Goal: Information Seeking & Learning: Learn about a topic

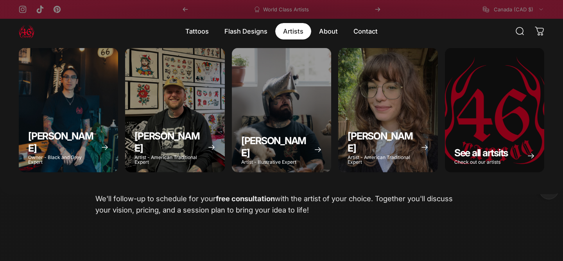
click at [288, 34] on magnet-element "Artists Artists" at bounding box center [293, 31] width 36 height 16
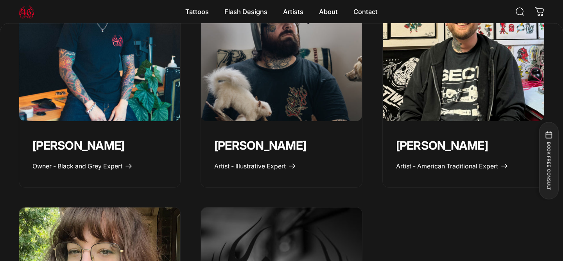
scroll to position [391, 0]
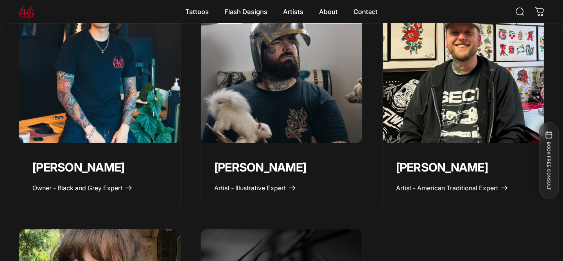
click at [146, 112] on img "Geoffrey Wong" at bounding box center [99, 62] width 169 height 169
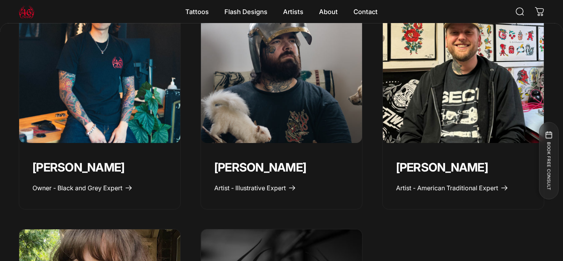
click at [322, 98] on img "Taivas Jättiläinen" at bounding box center [281, 62] width 169 height 169
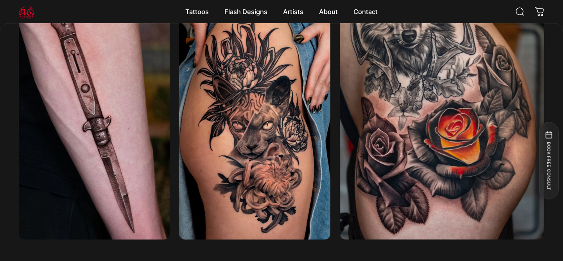
scroll to position [1591, 0]
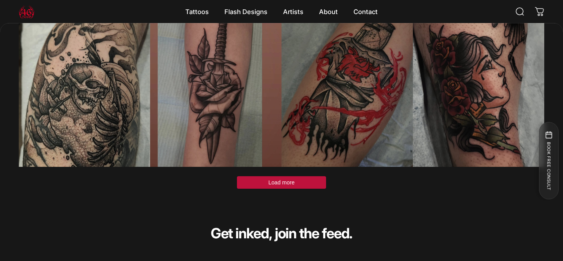
scroll to position [2375, 0]
click at [257, 183] on button "Load more" at bounding box center [281, 182] width 89 height 13
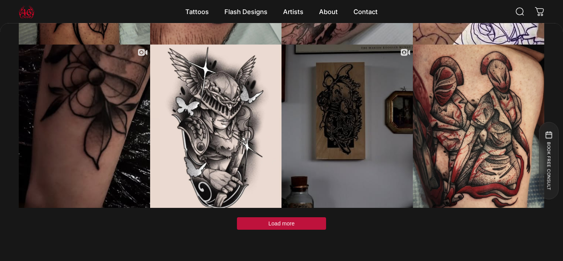
scroll to position [3017, 0]
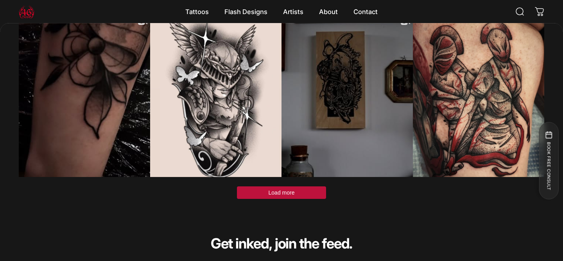
click at [280, 197] on button "Load more" at bounding box center [281, 192] width 89 height 13
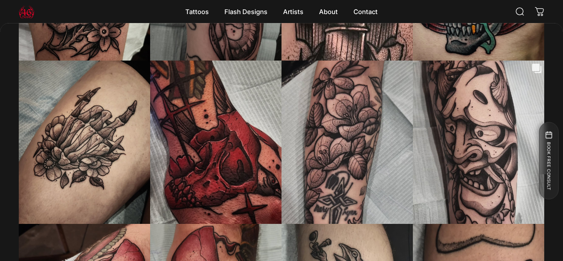
scroll to position [3297, 0]
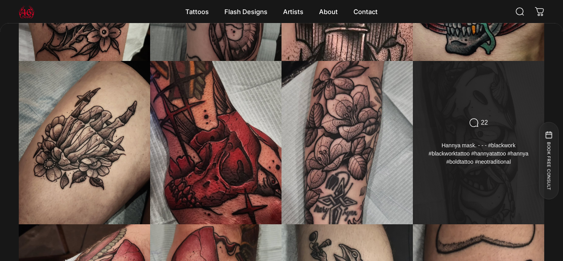
click at [466, 177] on div "Comments Count 22 Hannya mask. - - - #blackwork #blackworktattoo #hannyatattoo …" at bounding box center [478, 143] width 132 height 164
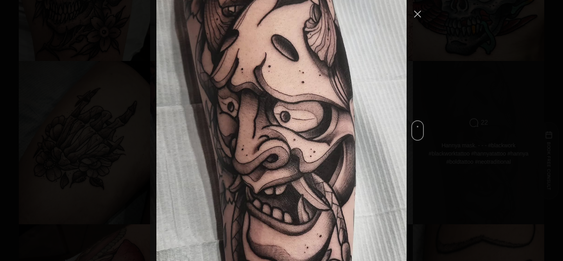
scroll to position [4850, 0]
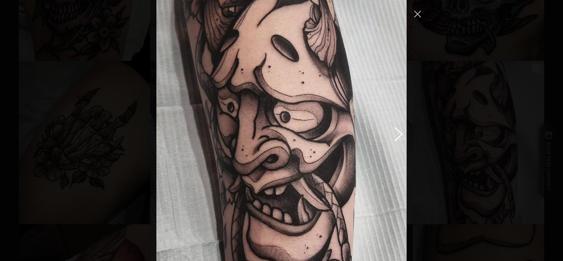
click at [398, 127] on button "Previous image" at bounding box center [396, 134] width 9 height 14
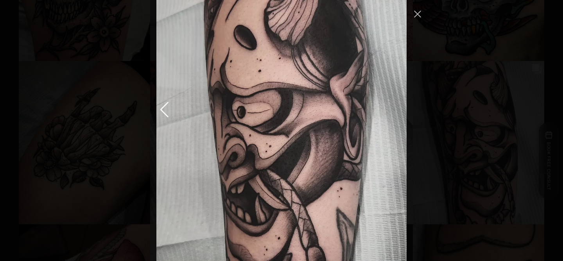
scroll to position [4857, 0]
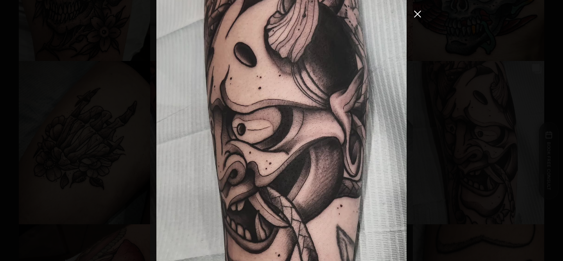
click at [423, 15] on button "Close Instagram Feed Popup" at bounding box center [417, 14] width 13 height 13
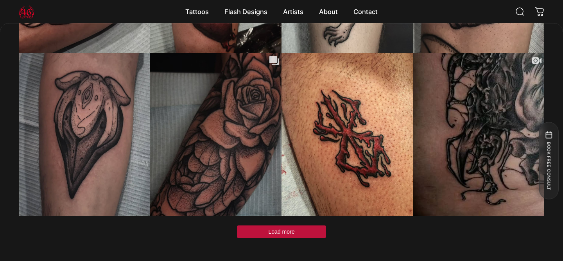
scroll to position [3631, 0]
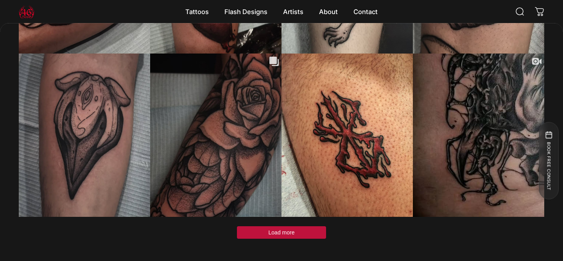
click at [300, 234] on button "Load more" at bounding box center [281, 232] width 89 height 13
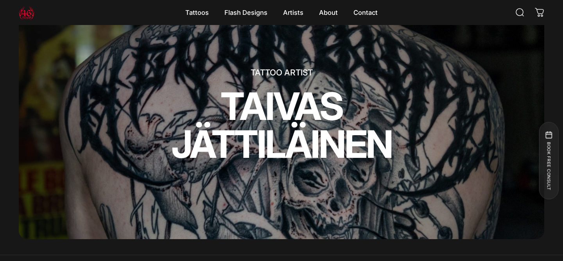
scroll to position [0, 0]
